Goal: Task Accomplishment & Management: Manage account settings

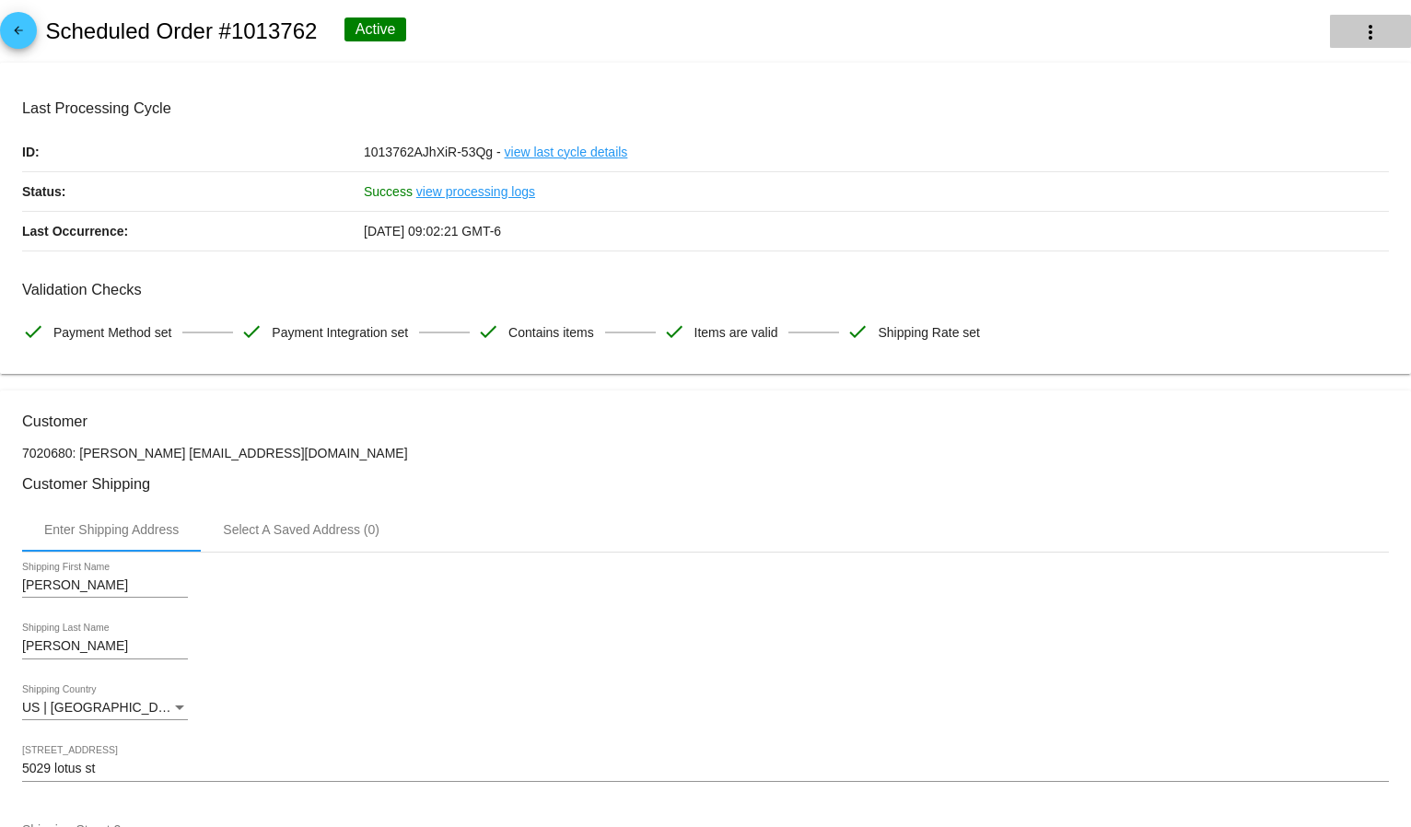
click at [1360, 31] on mat-icon "more_vert" at bounding box center [1371, 32] width 22 height 22
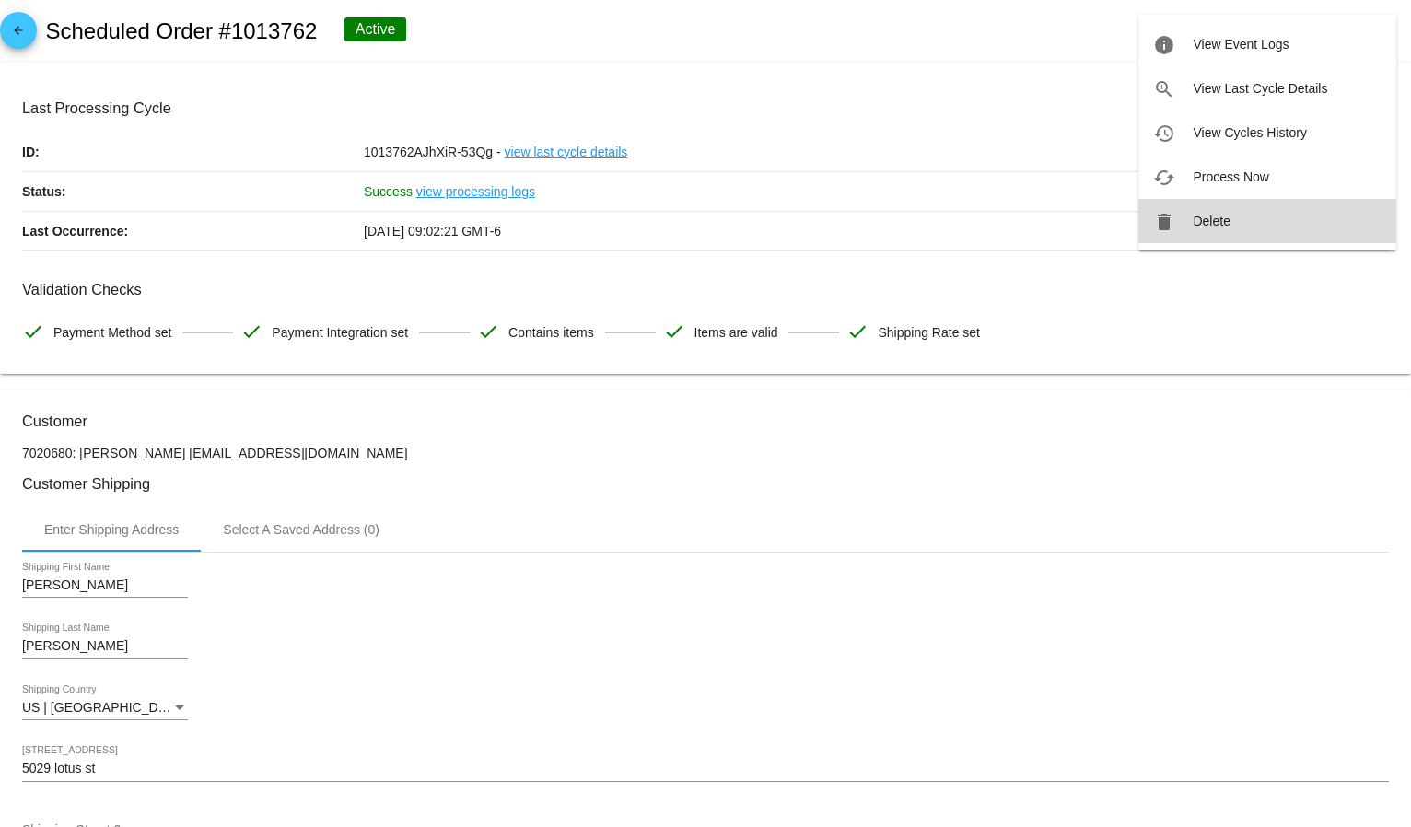
click at [1238, 227] on button "delete Delete" at bounding box center [1268, 221] width 258 height 44
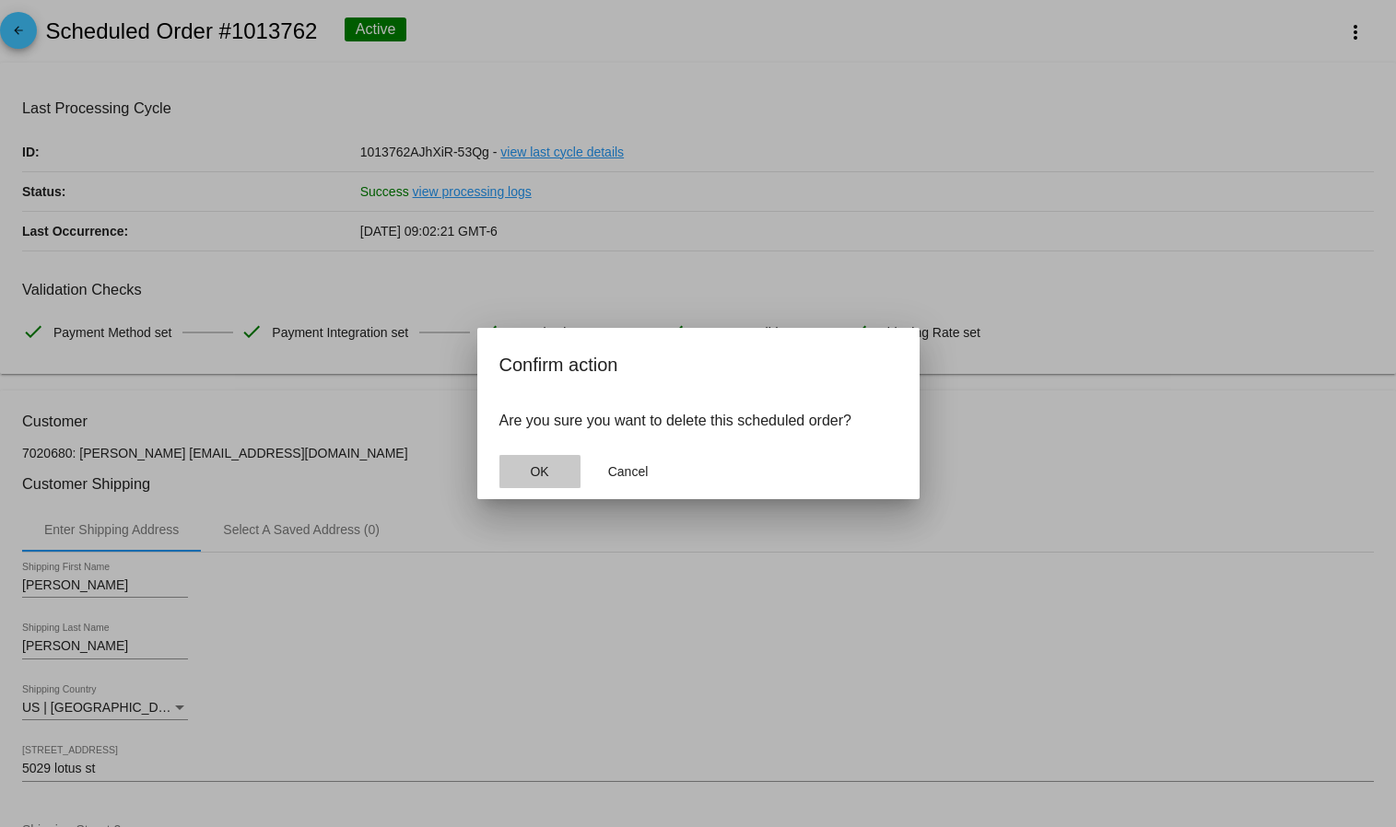
click at [538, 473] on span "OK" at bounding box center [539, 471] width 18 height 15
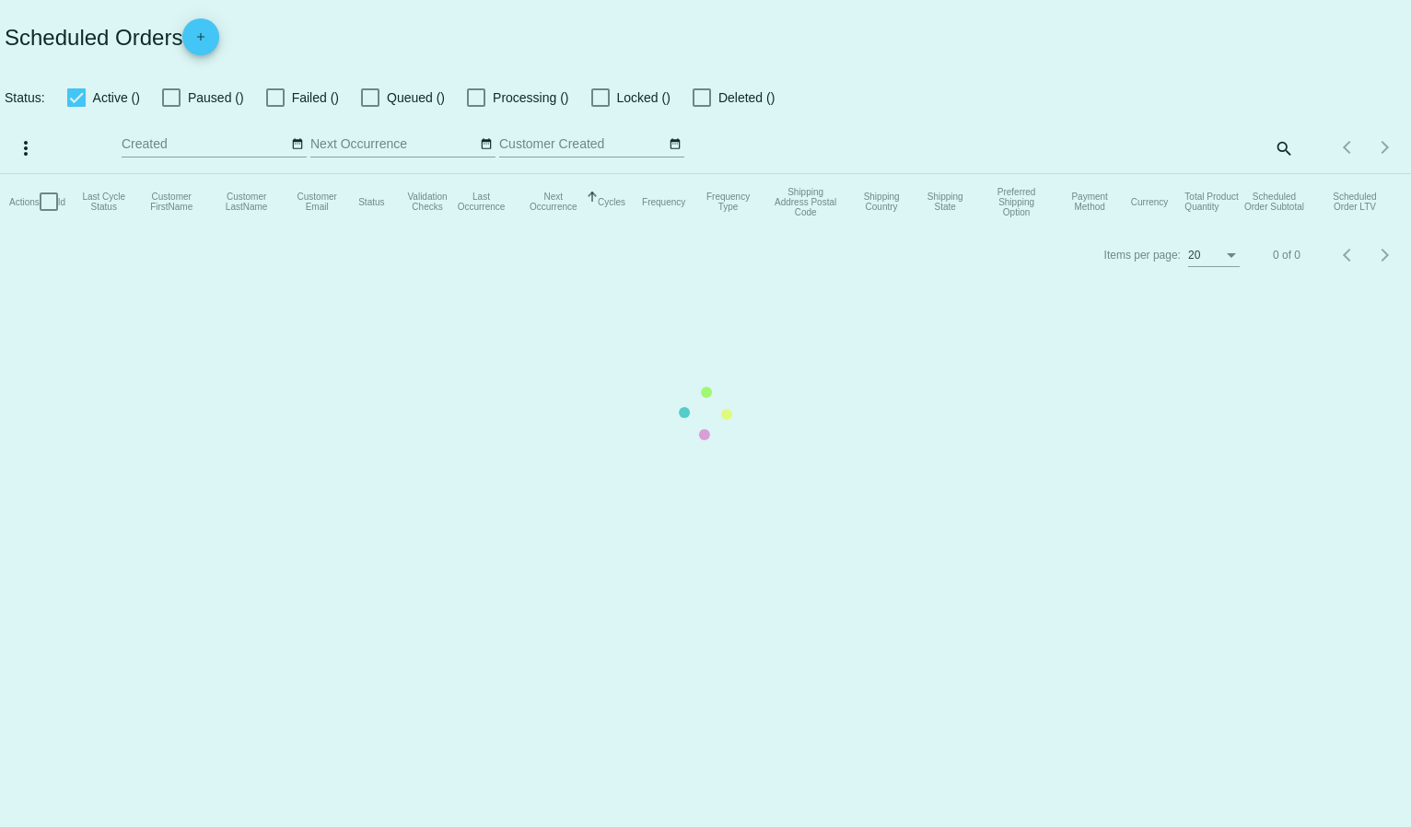
checkbox input "true"
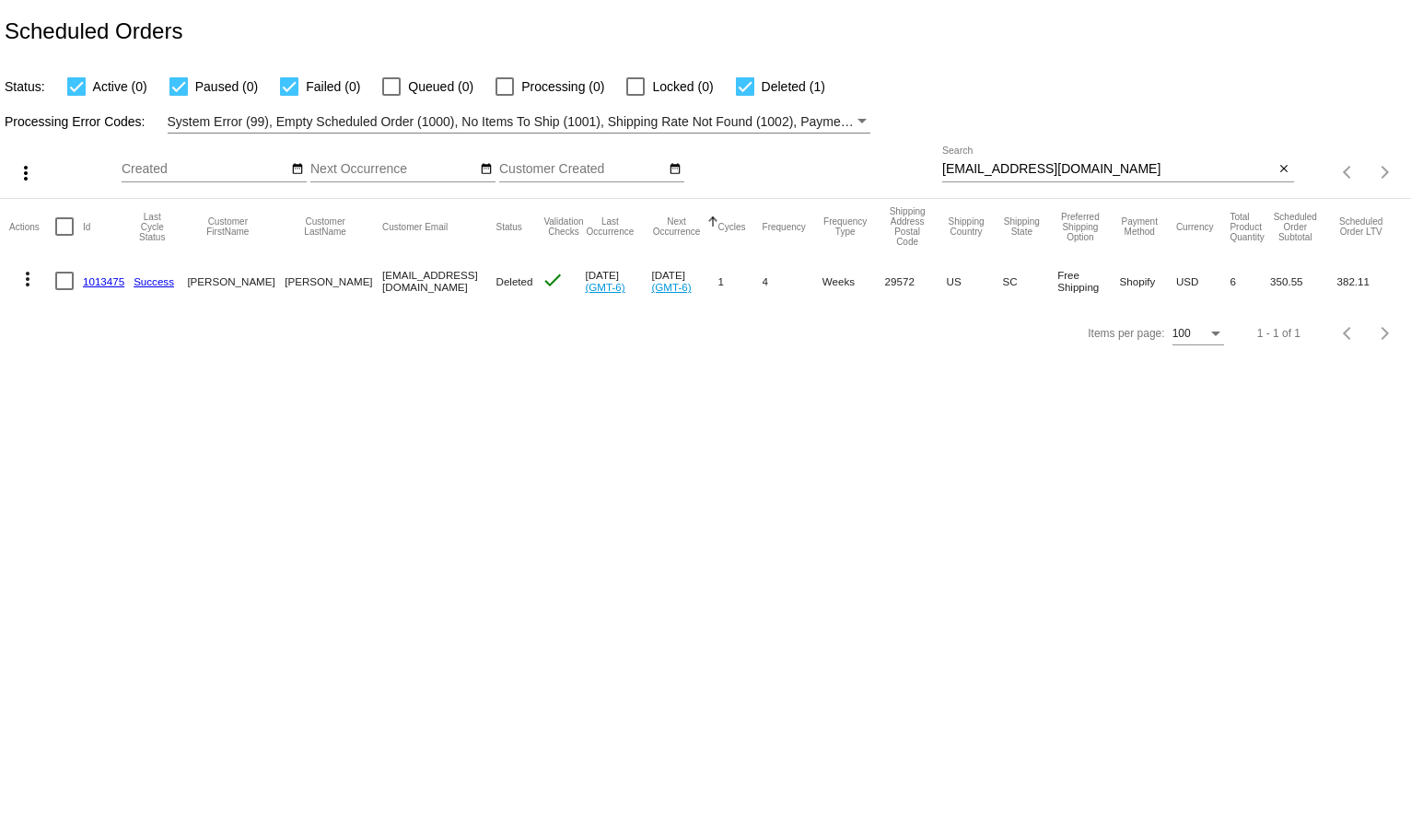
click at [1014, 164] on input "[EMAIL_ADDRESS][DOMAIN_NAME]" at bounding box center [1108, 169] width 333 height 15
paste input "ascendingthelotus"
type input "[EMAIL_ADDRESS][DOMAIN_NAME]"
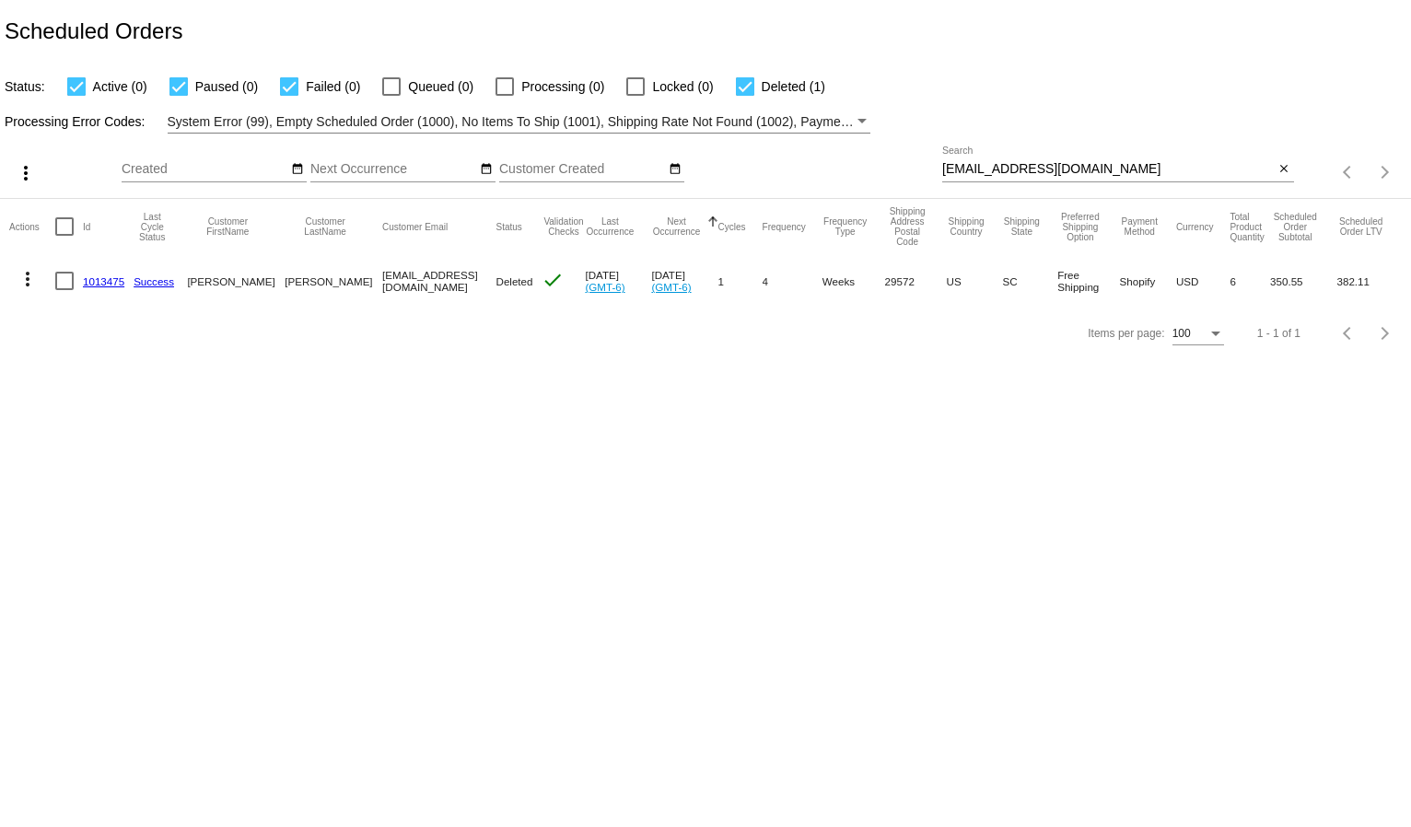
click at [1077, 116] on div "Processing Error Codes: System Error (99), Empty Scheduled Order (1000), No Ite…" at bounding box center [705, 116] width 1411 height 36
